Goal: Find specific page/section: Find specific page/section

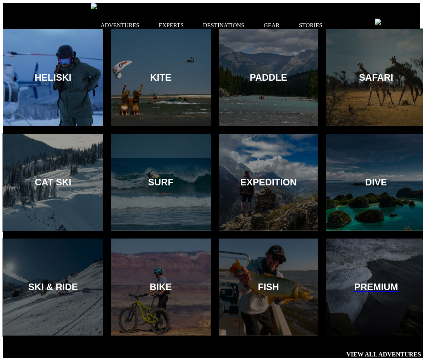
click at [76, 101] on div at bounding box center [53, 77] width 102 height 99
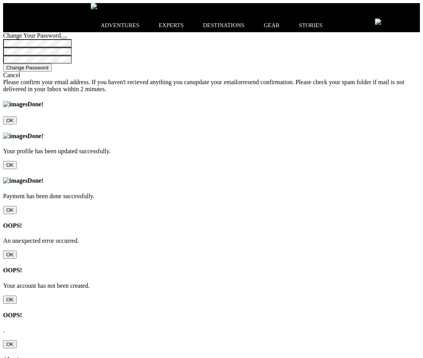
click at [17, 251] on input "OK" at bounding box center [10, 255] width 14 height 8
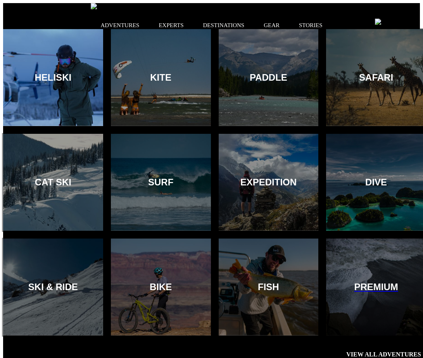
click at [75, 52] on div at bounding box center [53, 77] width 102 height 99
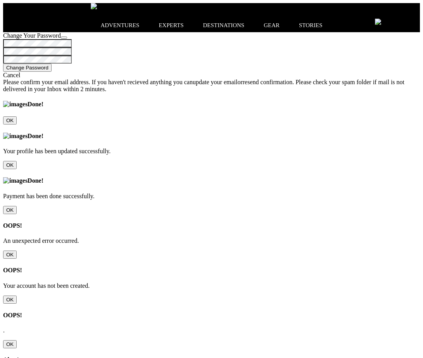
click at [17, 251] on input "OK" at bounding box center [10, 255] width 14 height 8
